Goal: Book appointment/travel/reservation

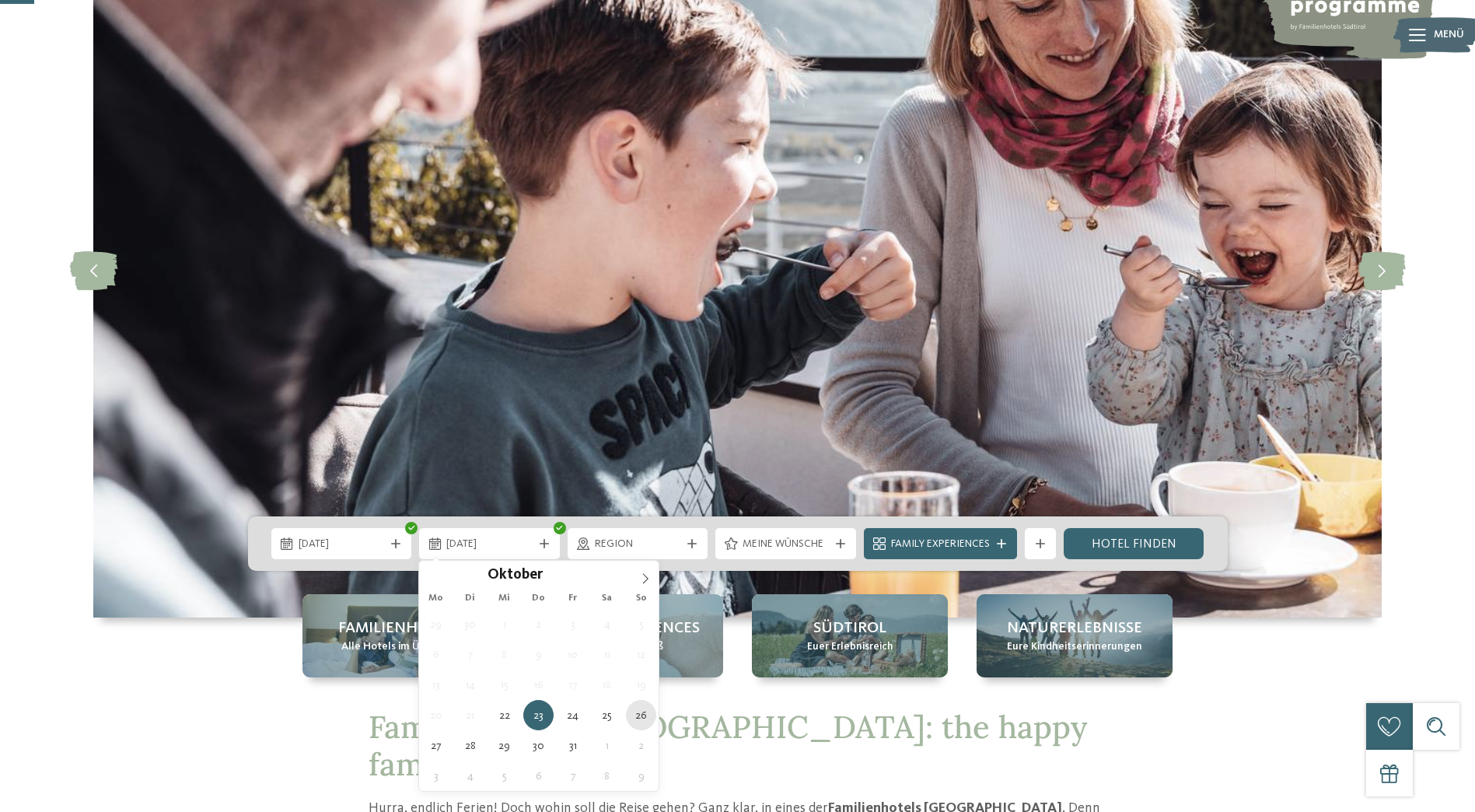
type div "[DATE]"
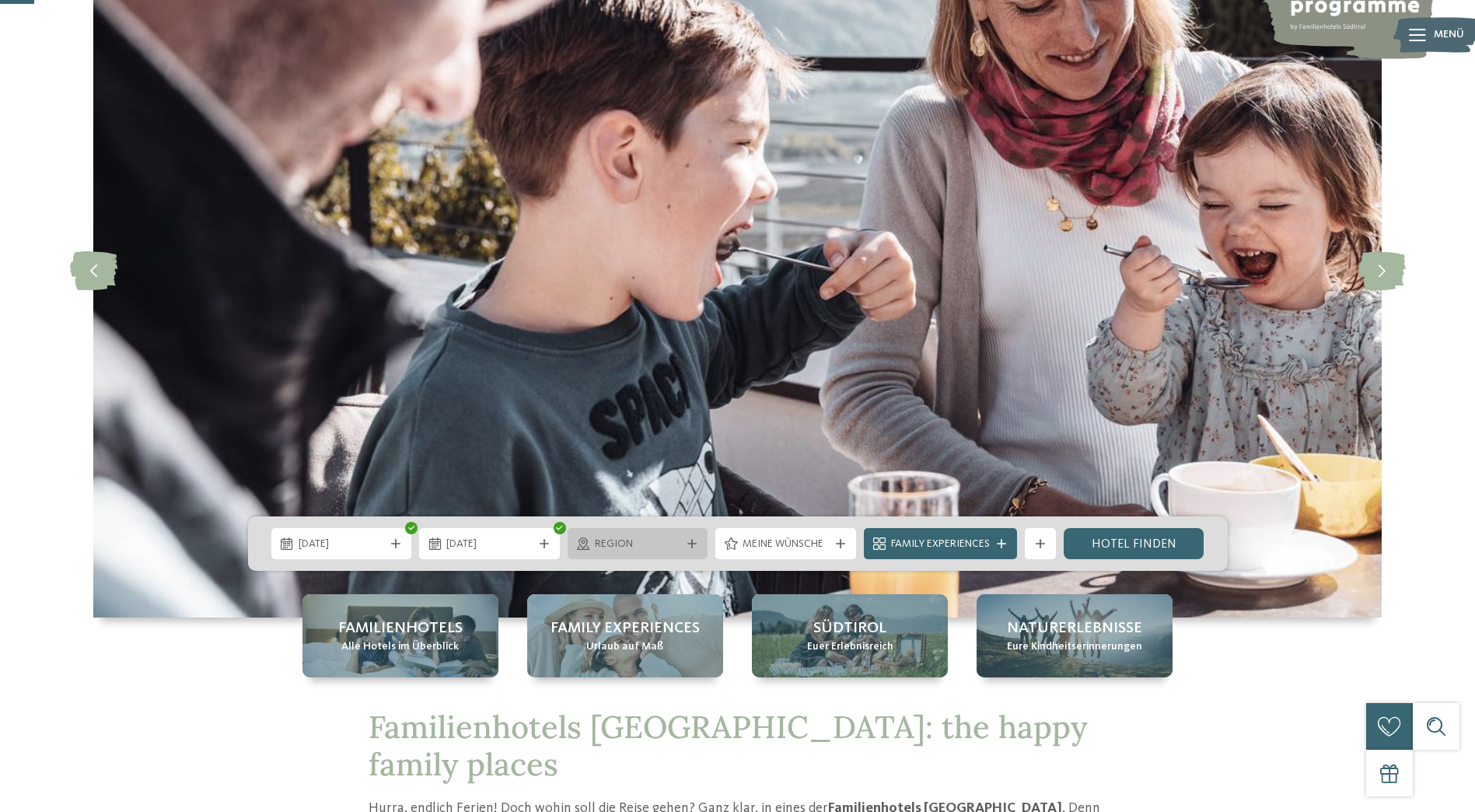
click at [681, 535] on div "Region" at bounding box center [637, 543] width 94 height 17
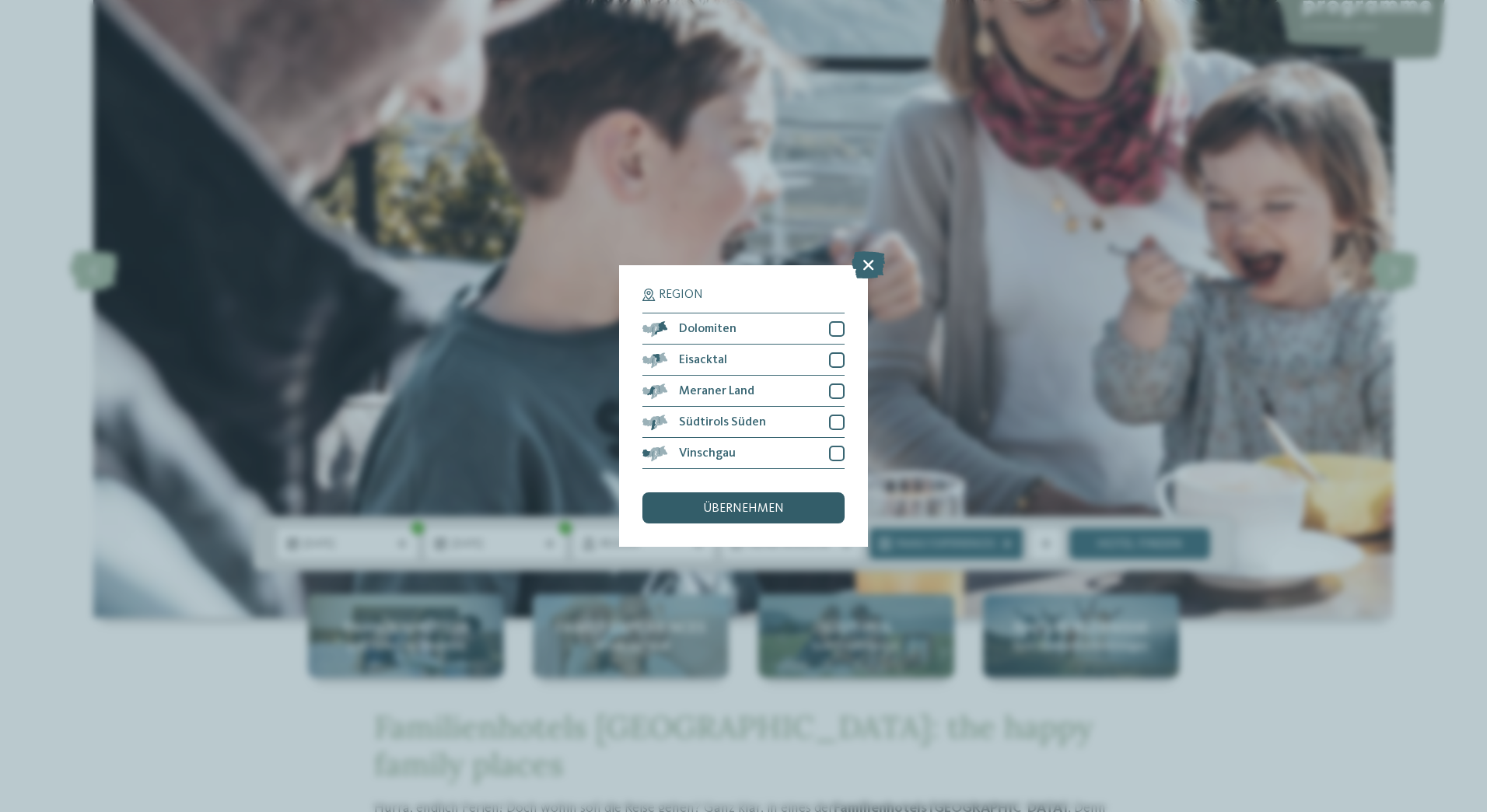
click at [766, 501] on div "übernehmen" at bounding box center [743, 507] width 202 height 31
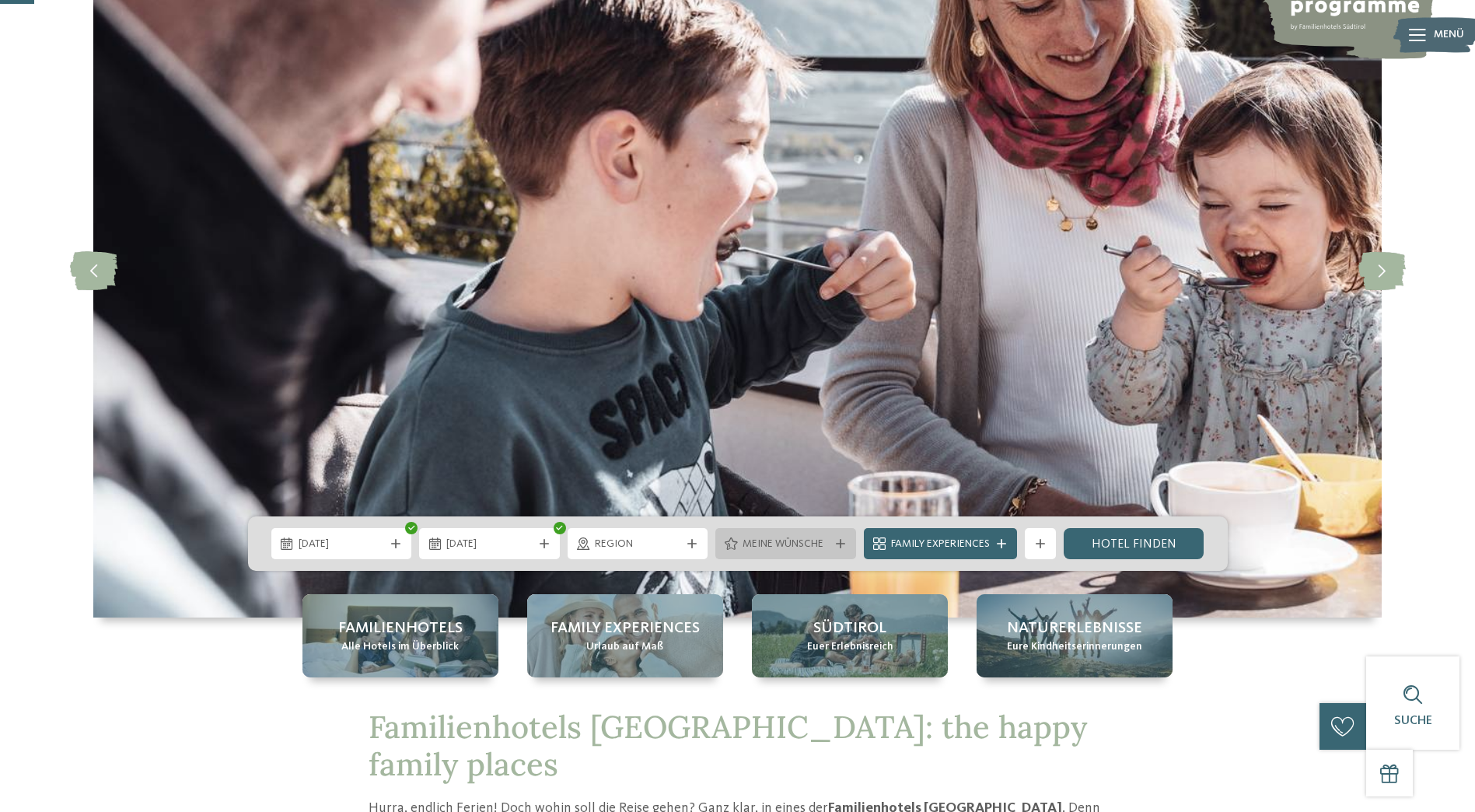
click at [811, 543] on span "Meine Wünsche" at bounding box center [786, 543] width 87 height 15
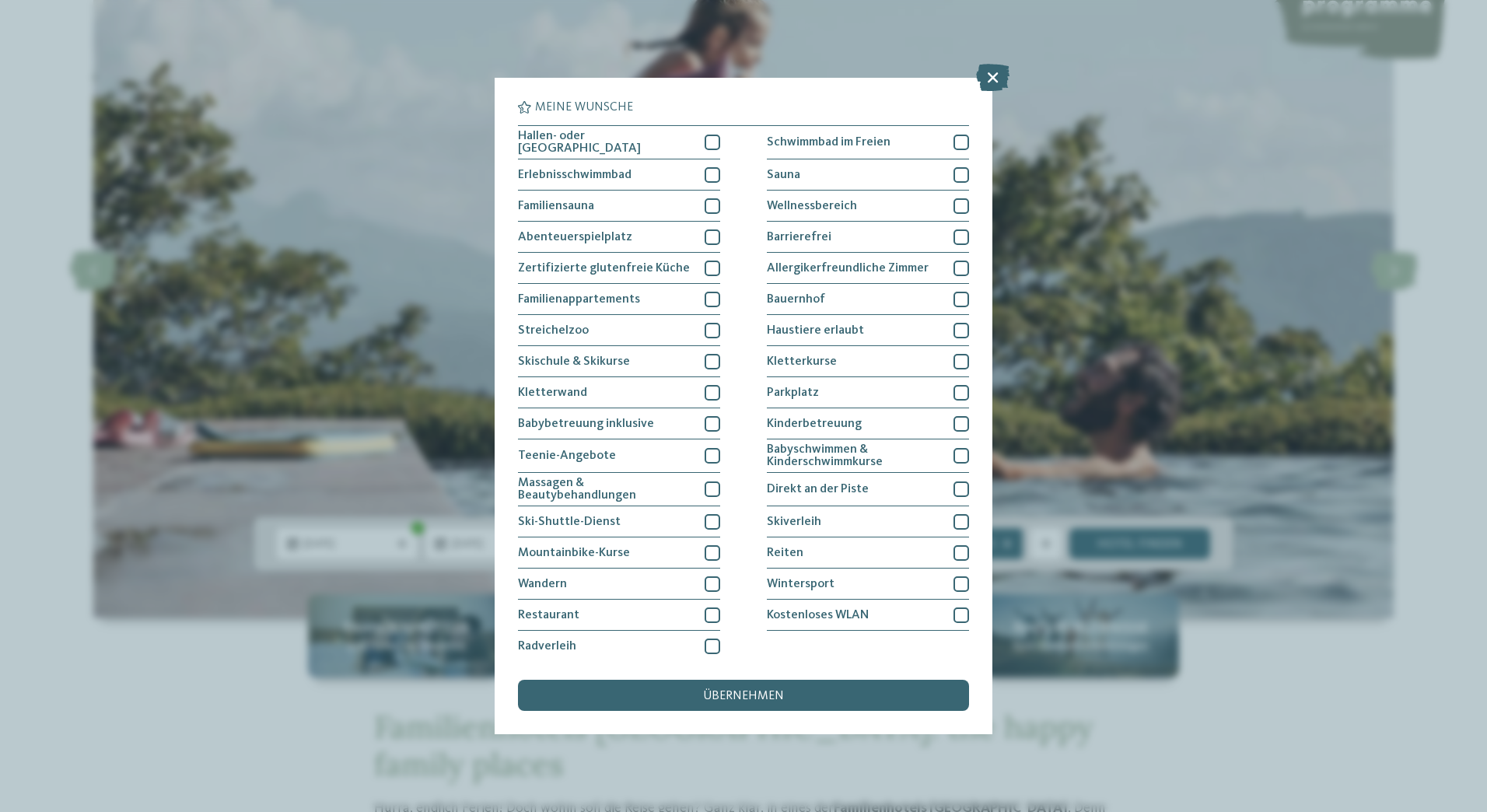
click at [716, 143] on div "Hallen- oder [GEOGRAPHIC_DATA] Schwimmbad im Freien Erlebnisschwimmbad" at bounding box center [743, 393] width 451 height 536
click at [709, 143] on div at bounding box center [712, 142] width 15 height 15
click at [710, 176] on div at bounding box center [712, 175] width 15 height 15
click at [710, 174] on icon at bounding box center [713, 175] width 10 height 10
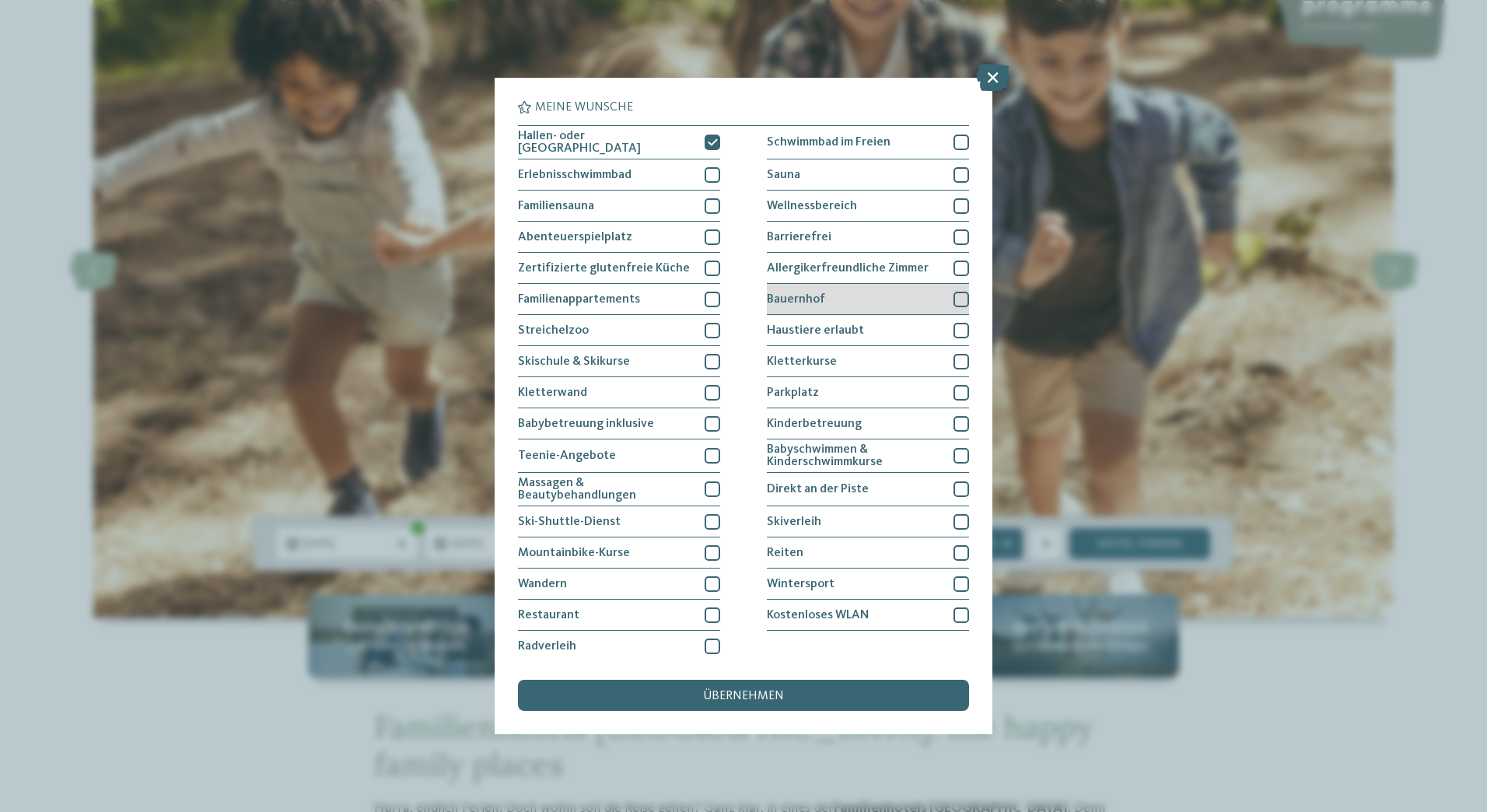
click at [953, 295] on div at bounding box center [960, 299] width 15 height 15
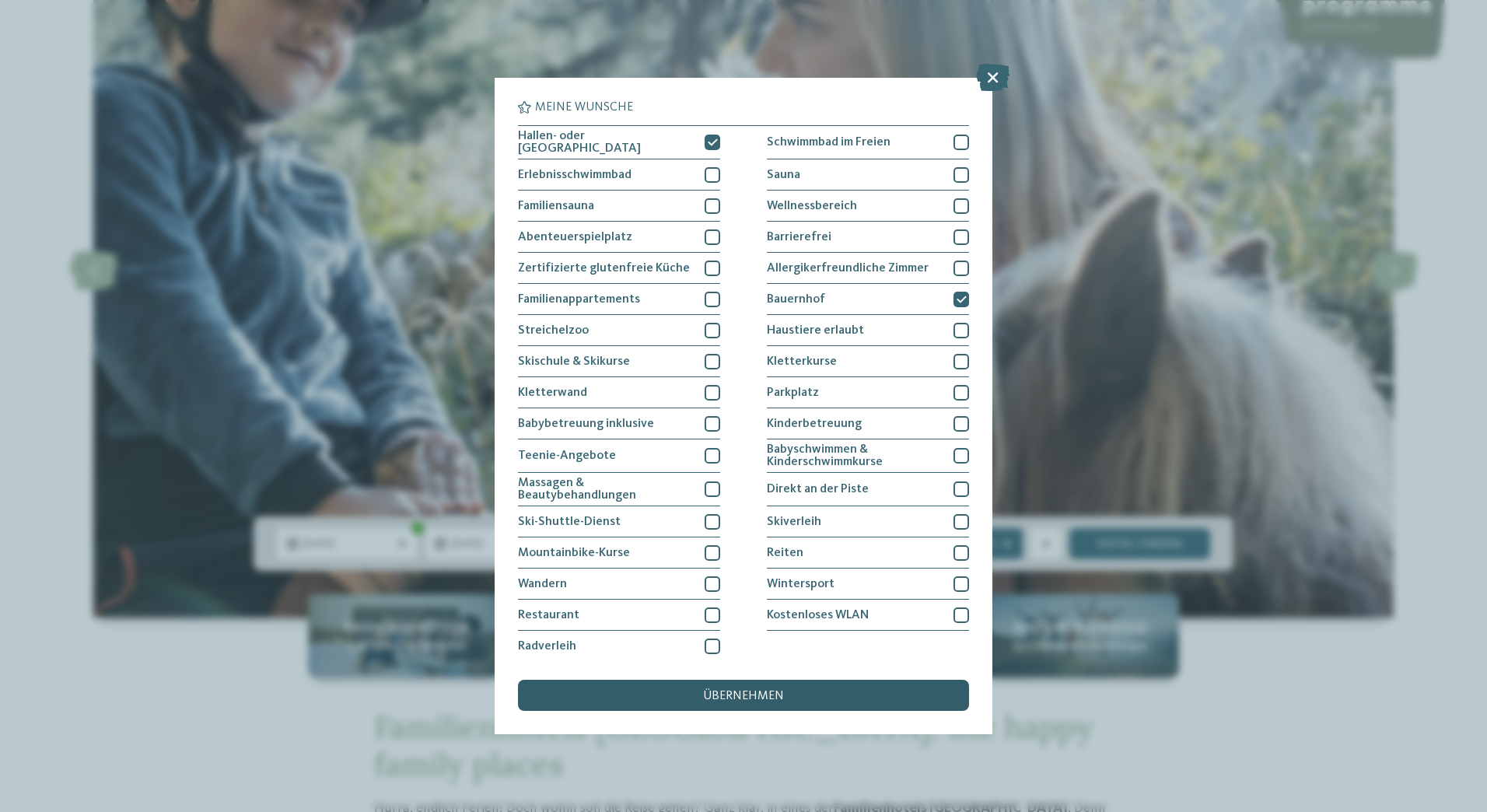
click at [856, 693] on div "übernehmen" at bounding box center [743, 695] width 451 height 31
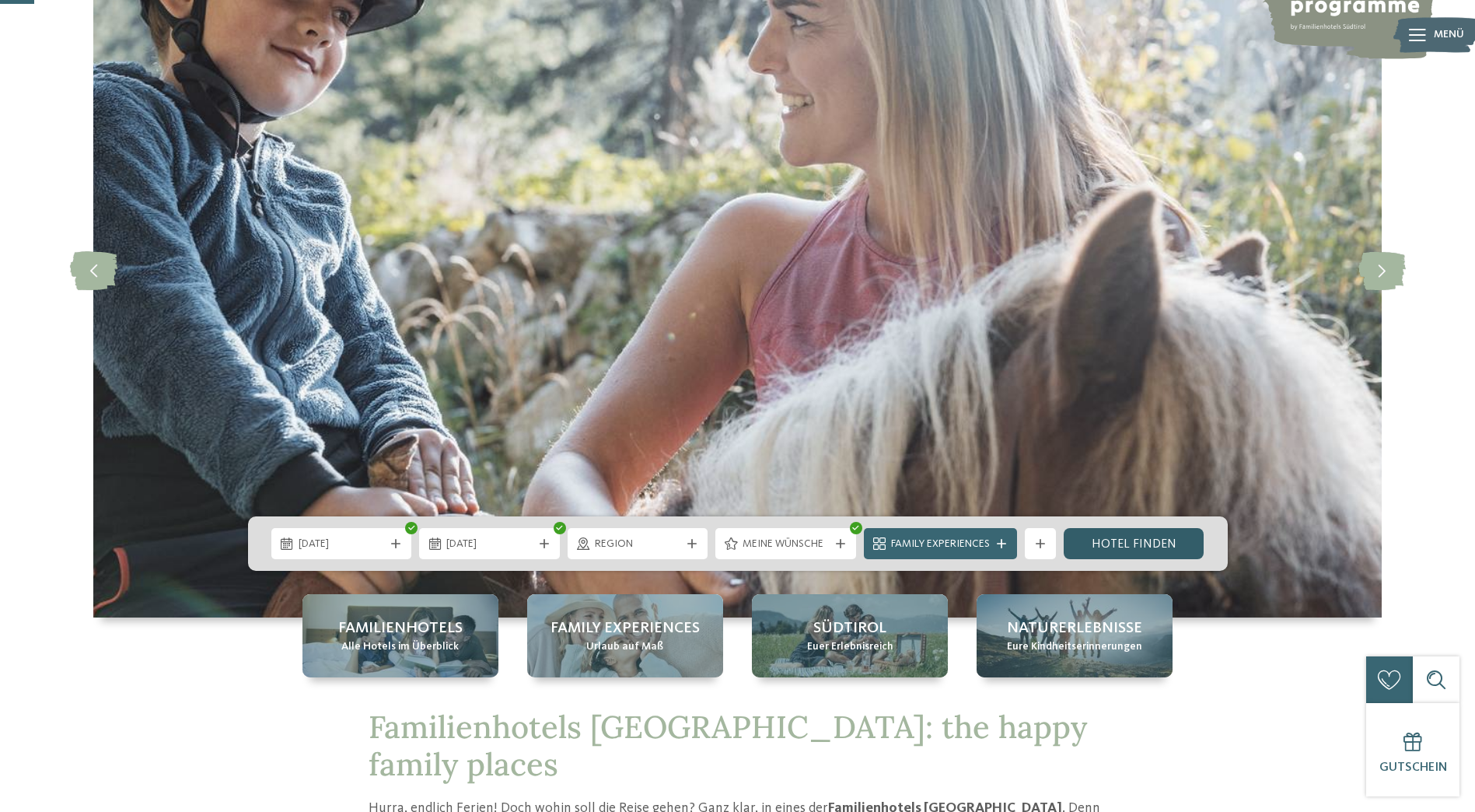
click at [1086, 545] on link "Hotel finden" at bounding box center [1134, 543] width 141 height 31
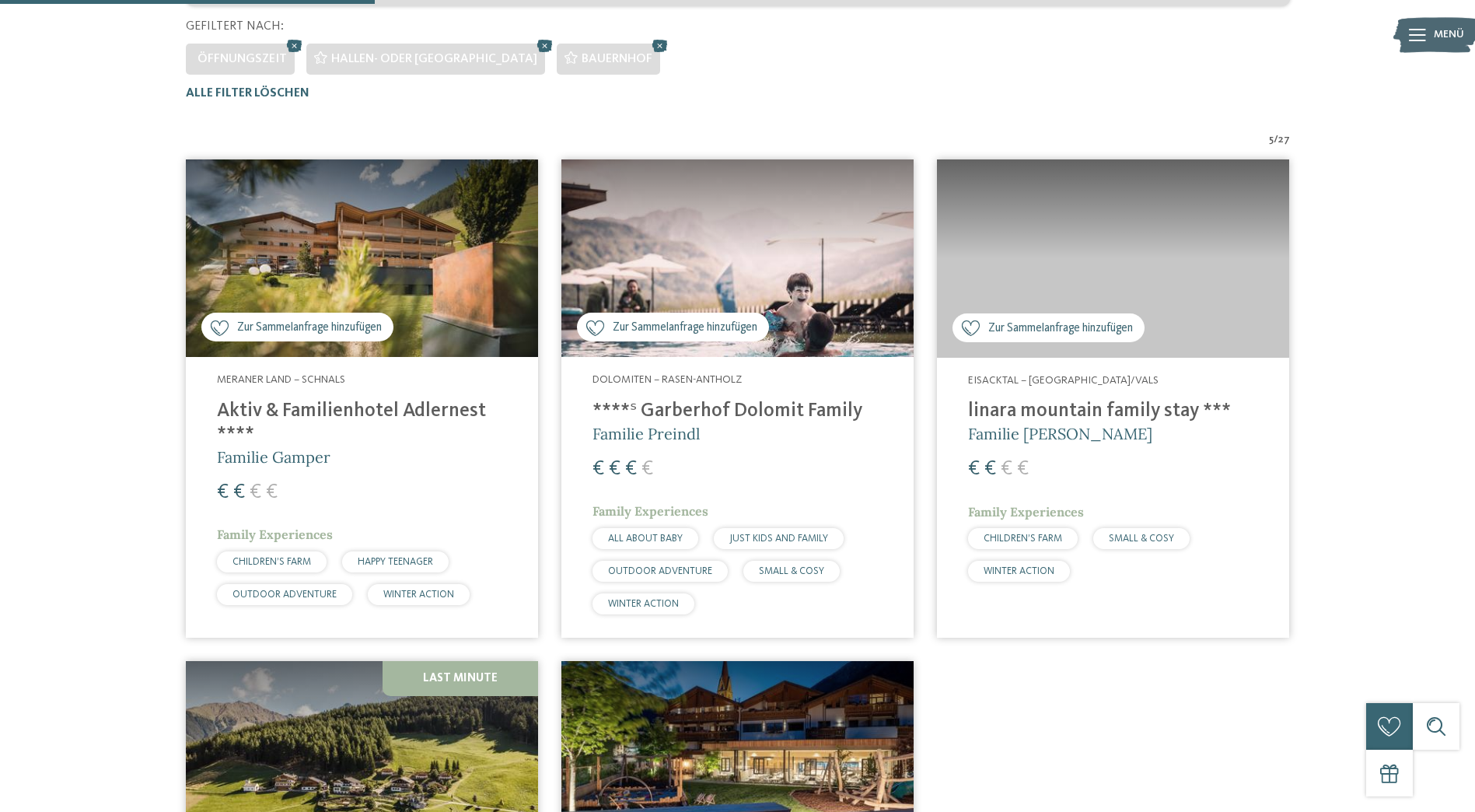
scroll to position [421, 0]
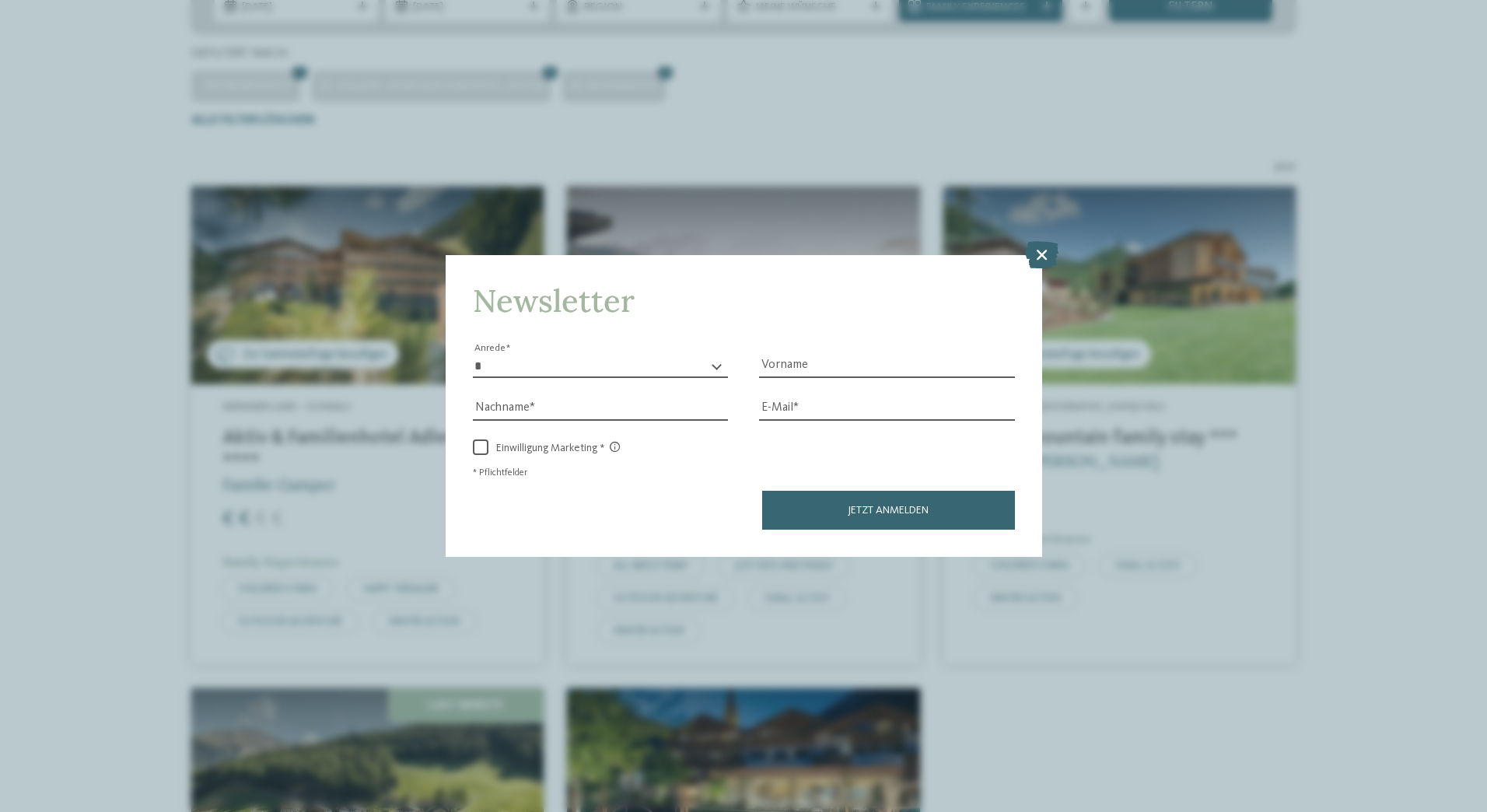
click at [1042, 254] on icon at bounding box center [1041, 254] width 34 height 27
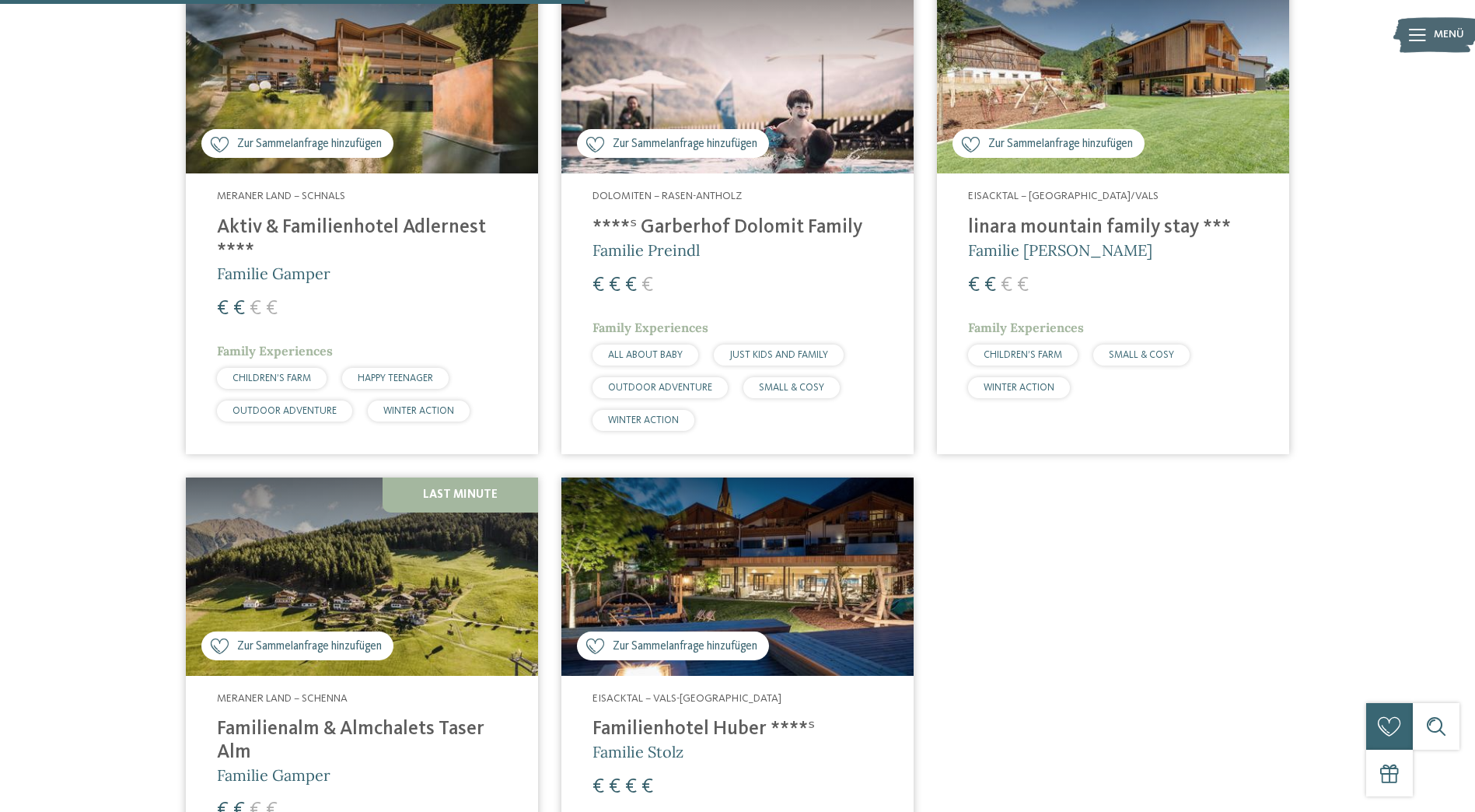
scroll to position [732, 0]
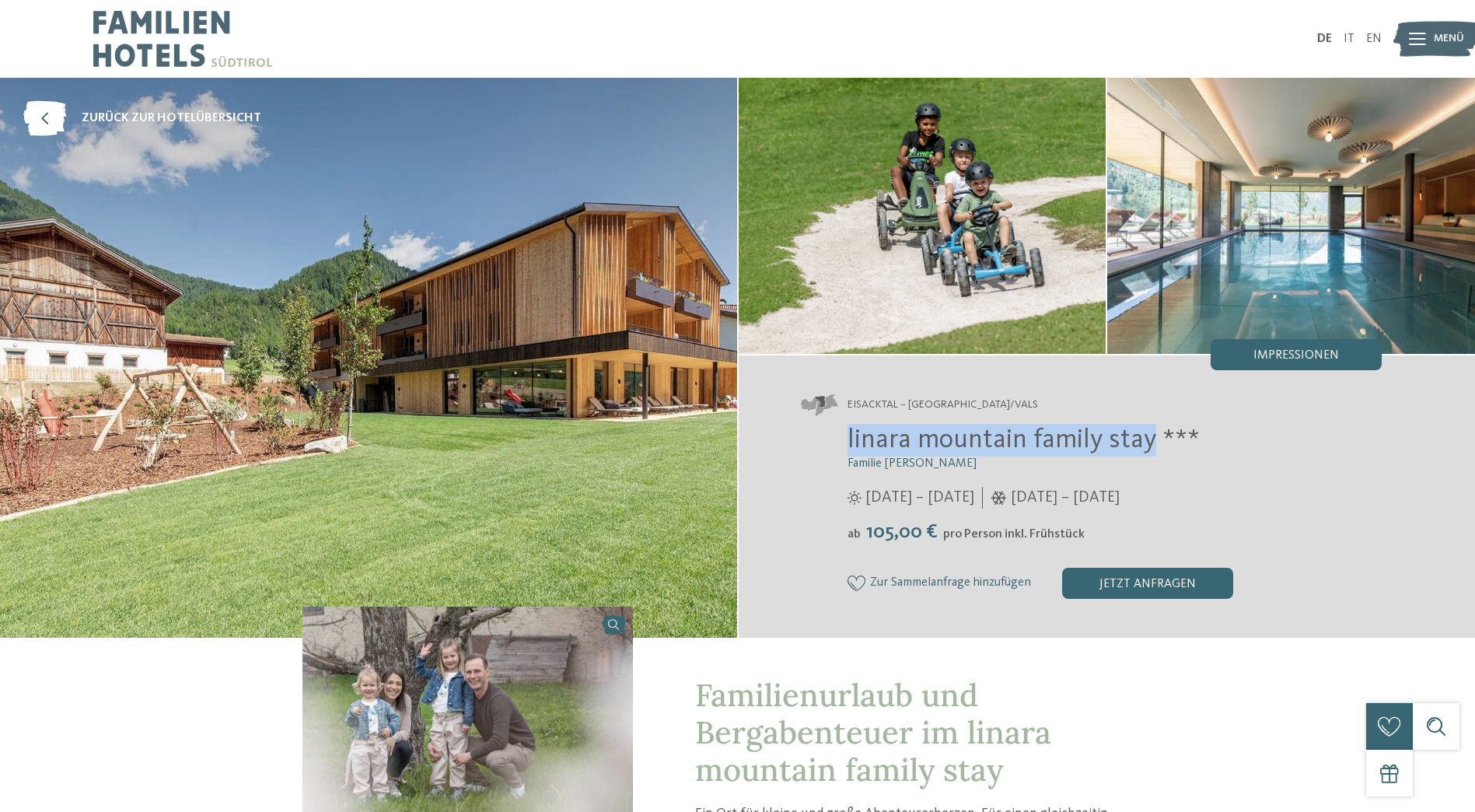
drag, startPoint x: 850, startPoint y: 437, endPoint x: 1146, endPoint y: 444, distance: 296.1
click at [1146, 444] on span "linara mountain family stay ***" at bounding box center [1023, 440] width 352 height 27
drag, startPoint x: 1146, startPoint y: 444, endPoint x: 1106, endPoint y: 426, distance: 43.9
copy span "linara mountain family stay"
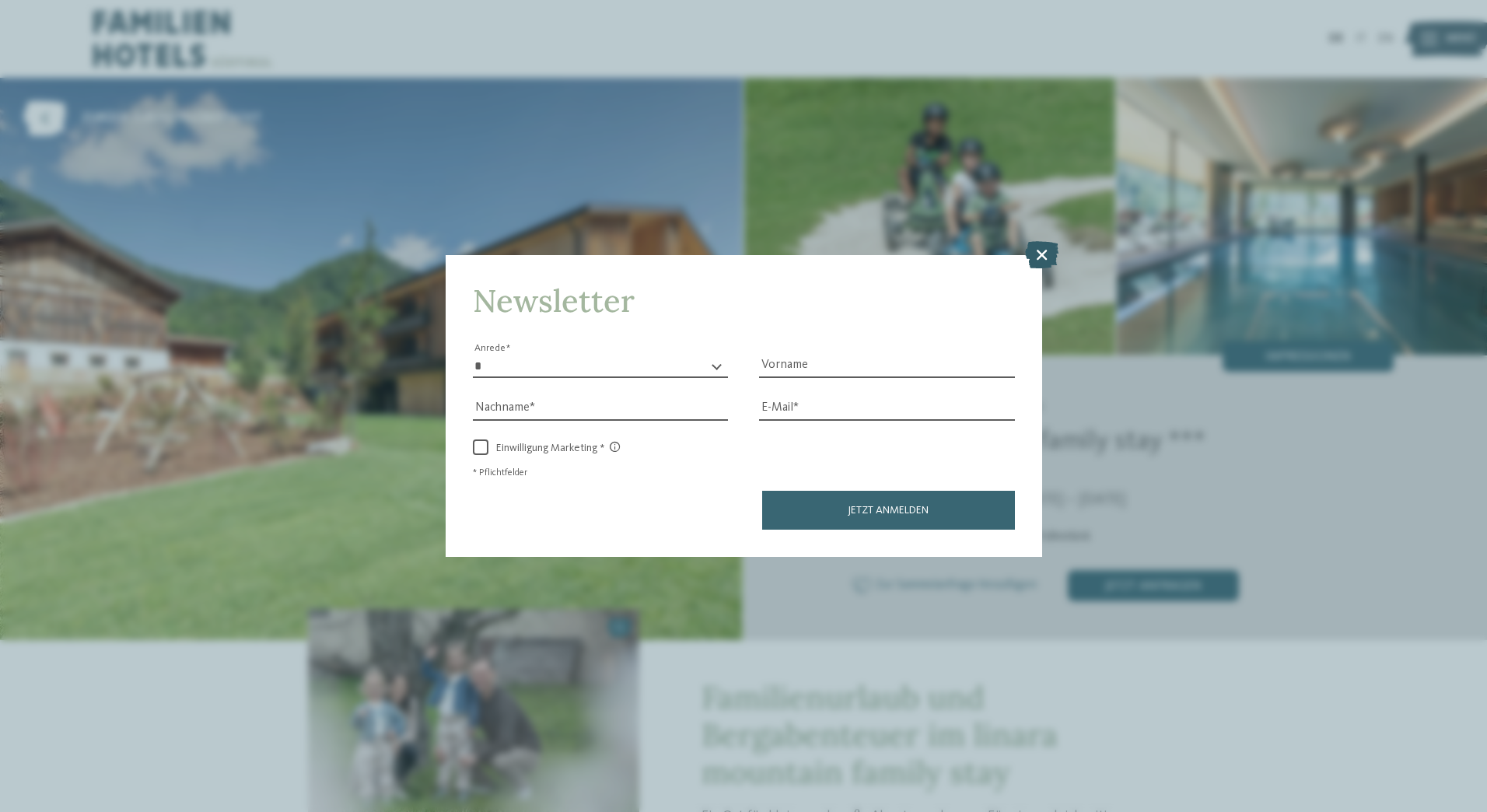
click at [1044, 265] on icon at bounding box center [1041, 254] width 34 height 27
